Goal: Task Accomplishment & Management: Use online tool/utility

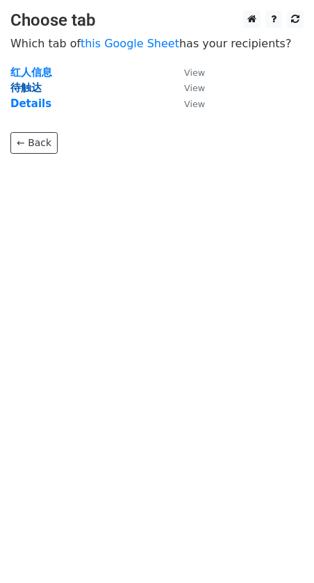
click at [28, 81] on strong "待触达" at bounding box center [25, 87] width 31 height 13
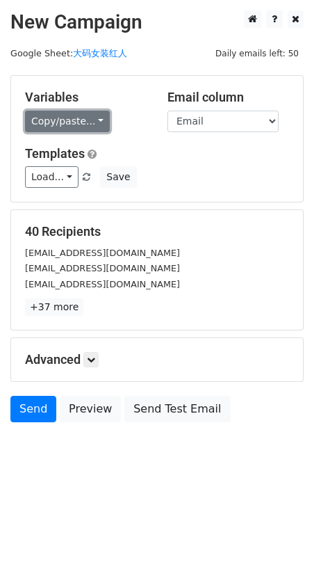
drag, startPoint x: 67, startPoint y: 111, endPoint x: 75, endPoint y: 115, distance: 9.1
click at [68, 112] on link "Copy/paste..." at bounding box center [67, 122] width 85 height 22
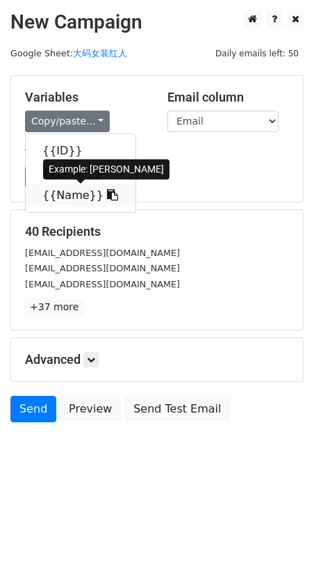
drag, startPoint x: 86, startPoint y: 195, endPoint x: 15, endPoint y: 206, distance: 71.0
click at [85, 195] on link "{{Name}}" at bounding box center [81, 195] width 110 height 22
